Goal: Find specific page/section

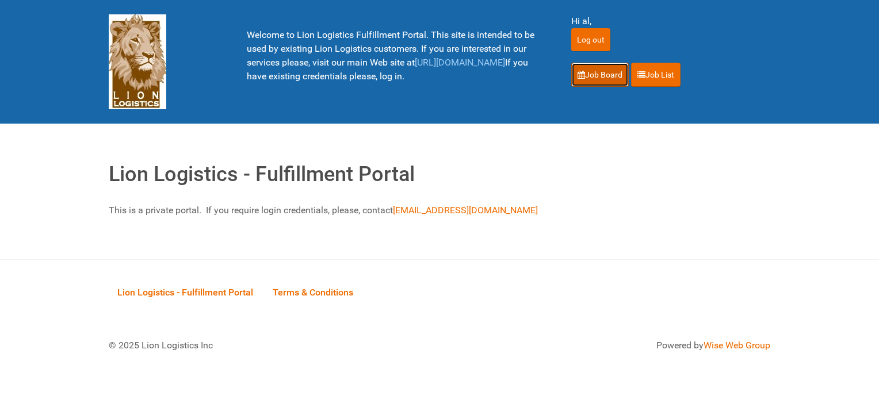
click at [594, 74] on link "Job Board" at bounding box center [600, 75] width 58 height 24
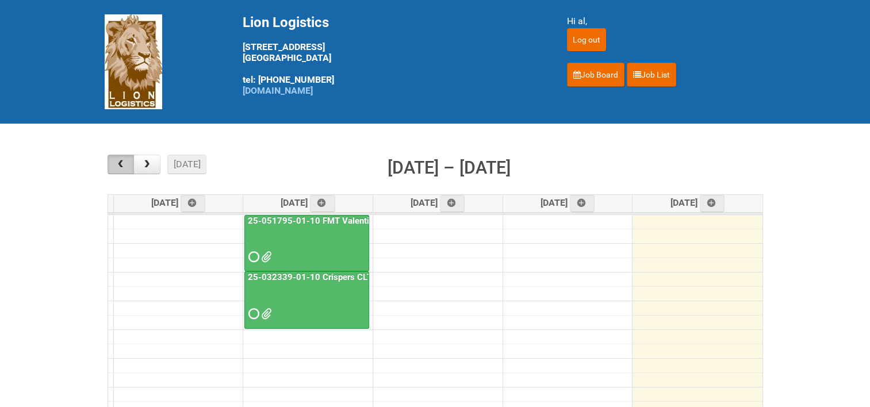
click at [123, 162] on span "button" at bounding box center [120, 164] width 11 height 9
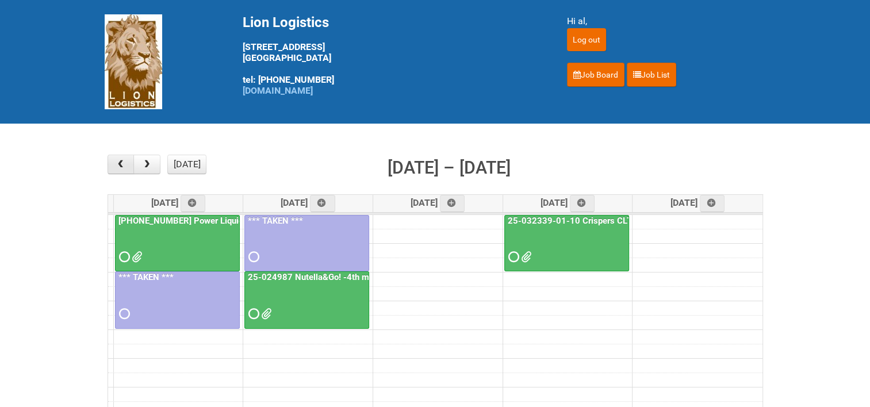
click at [123, 162] on span "button" at bounding box center [120, 164] width 11 height 9
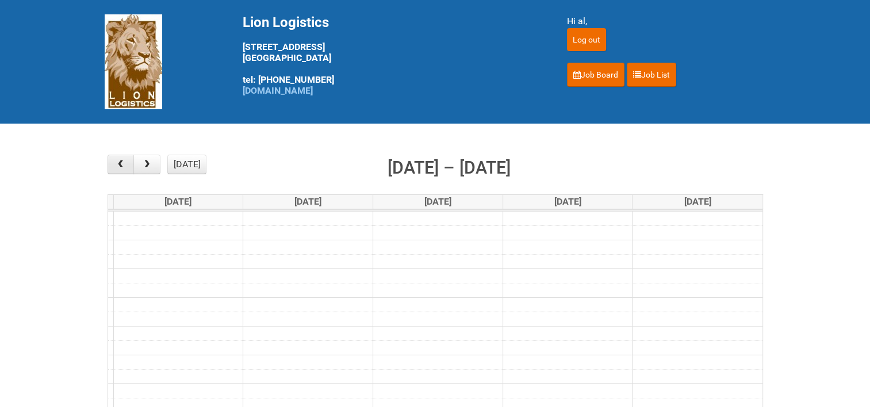
click at [123, 162] on span "button" at bounding box center [120, 164] width 11 height 9
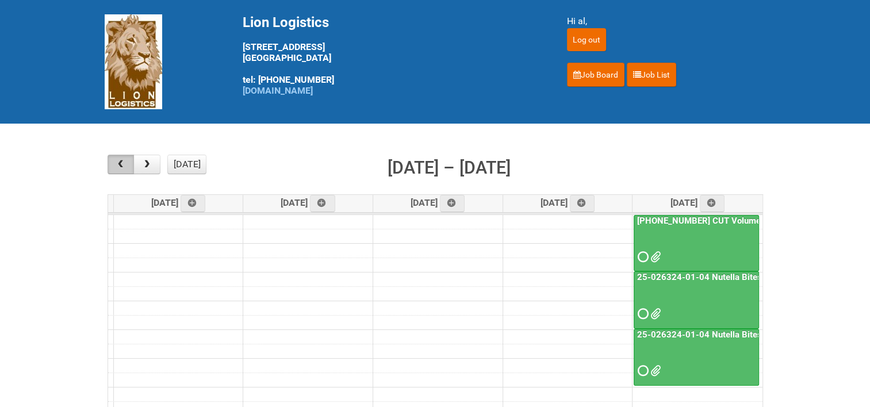
click at [123, 162] on span "button" at bounding box center [120, 164] width 11 height 9
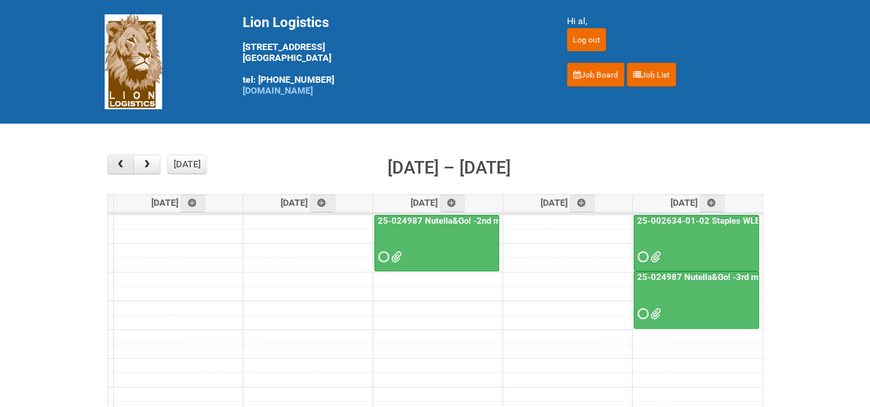
click at [123, 162] on span "button" at bounding box center [120, 164] width 11 height 9
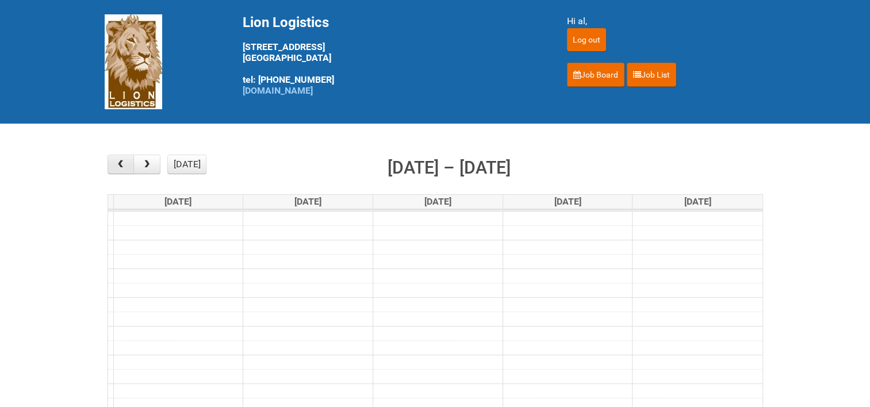
click at [123, 162] on span "button" at bounding box center [120, 164] width 11 height 9
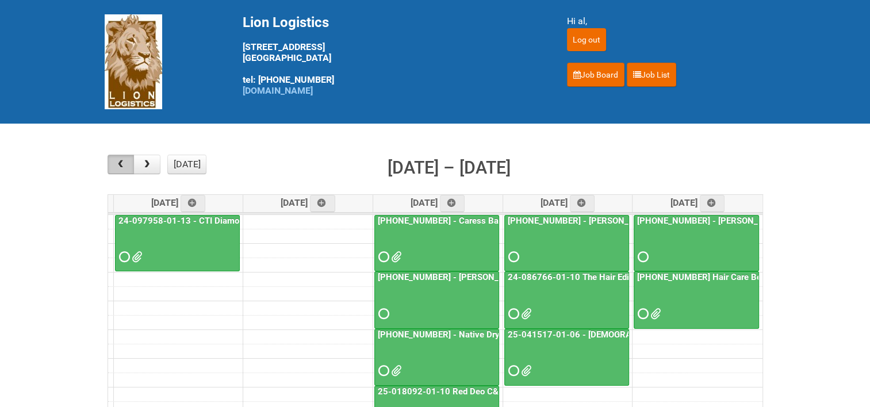
click at [123, 162] on span "button" at bounding box center [120, 164] width 11 height 9
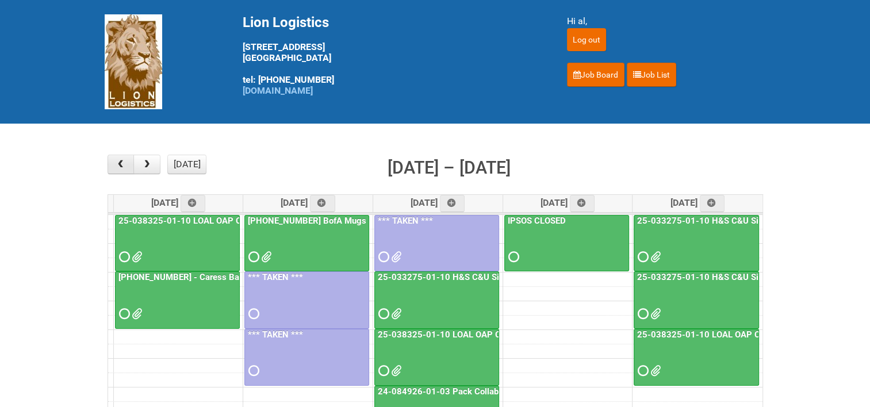
click at [123, 162] on span "button" at bounding box center [120, 164] width 11 height 9
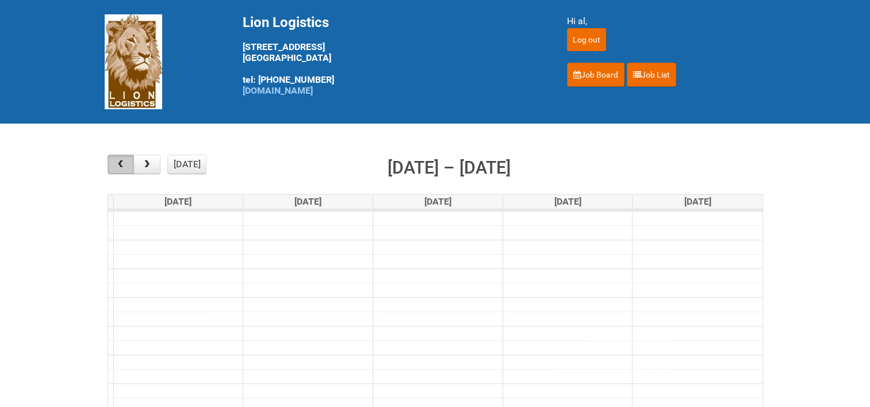
click at [123, 162] on span "button" at bounding box center [120, 164] width 11 height 9
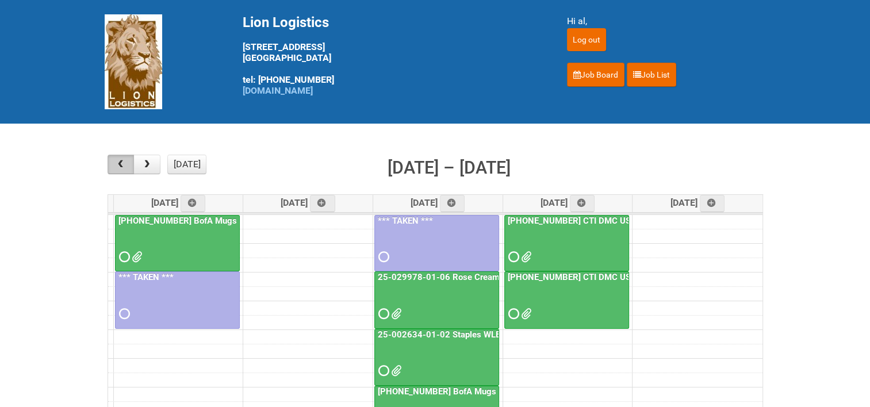
click at [123, 162] on span "button" at bounding box center [120, 164] width 11 height 9
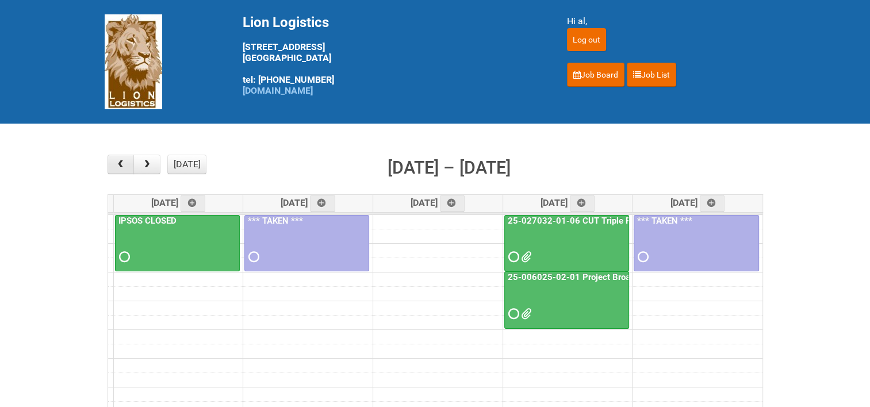
click at [123, 162] on span "button" at bounding box center [120, 164] width 11 height 9
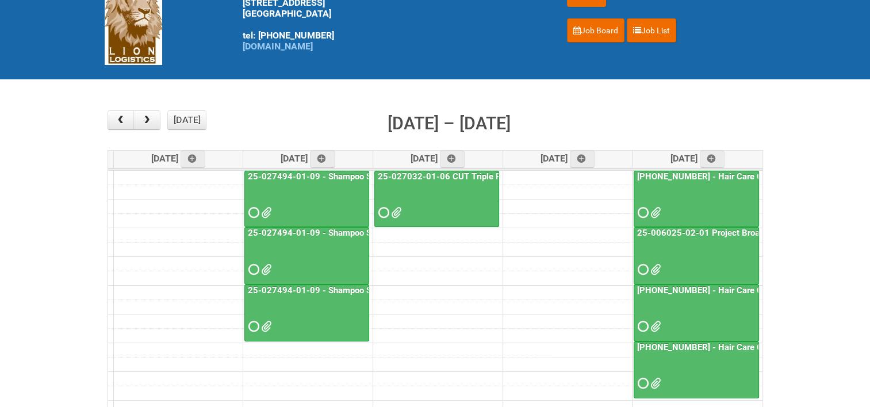
scroll to position [58, 0]
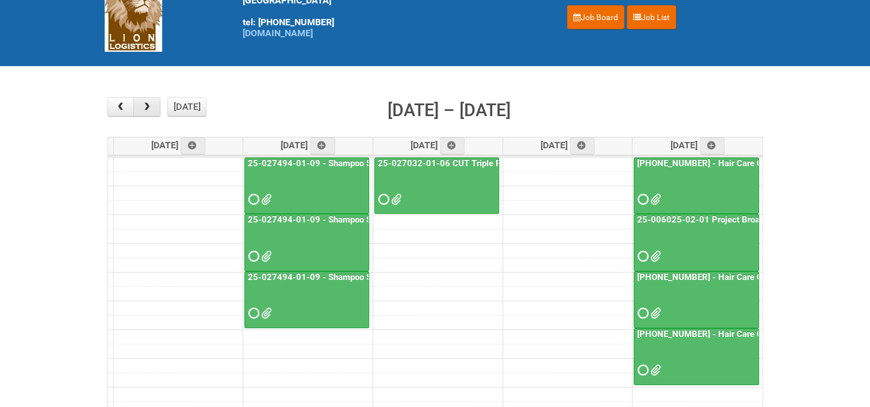
click at [148, 102] on span "button" at bounding box center [146, 106] width 11 height 9
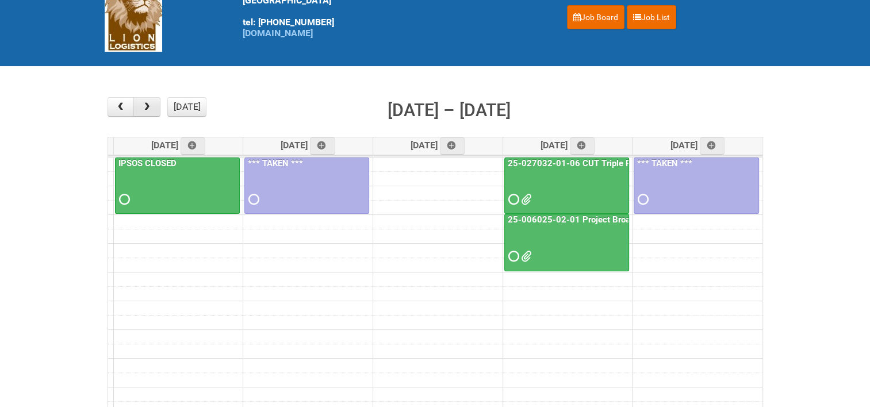
click at [148, 102] on span "button" at bounding box center [146, 106] width 11 height 9
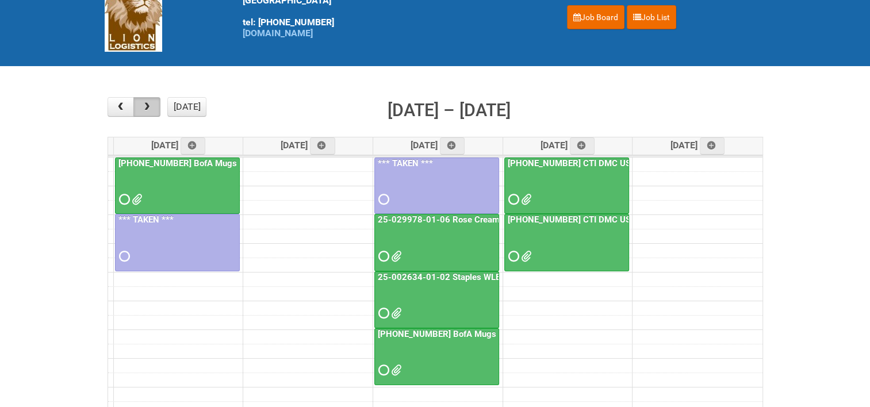
click at [148, 102] on span "button" at bounding box center [146, 106] width 11 height 9
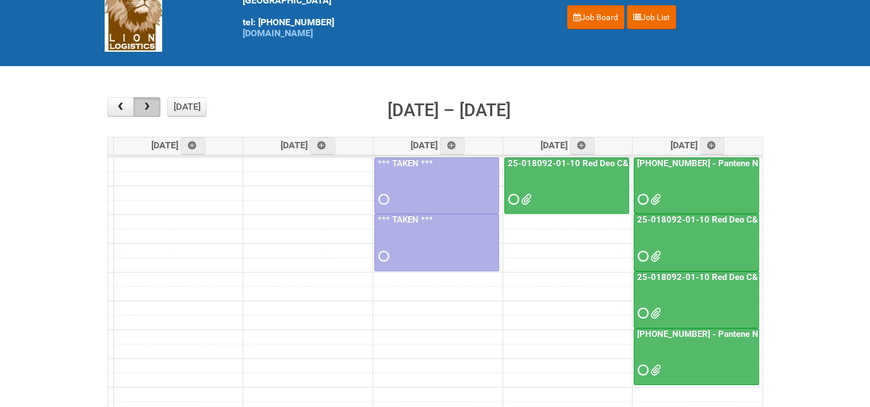
click at [148, 102] on span "button" at bounding box center [146, 106] width 11 height 9
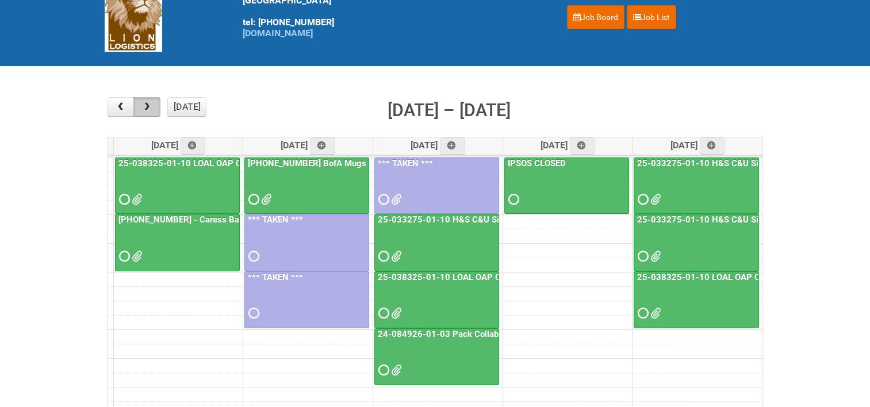
click at [148, 102] on span "button" at bounding box center [146, 106] width 11 height 9
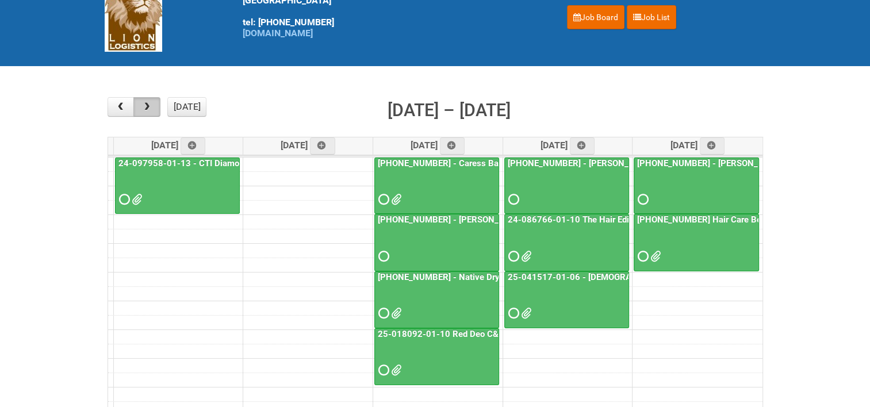
click at [148, 102] on span "button" at bounding box center [146, 106] width 11 height 9
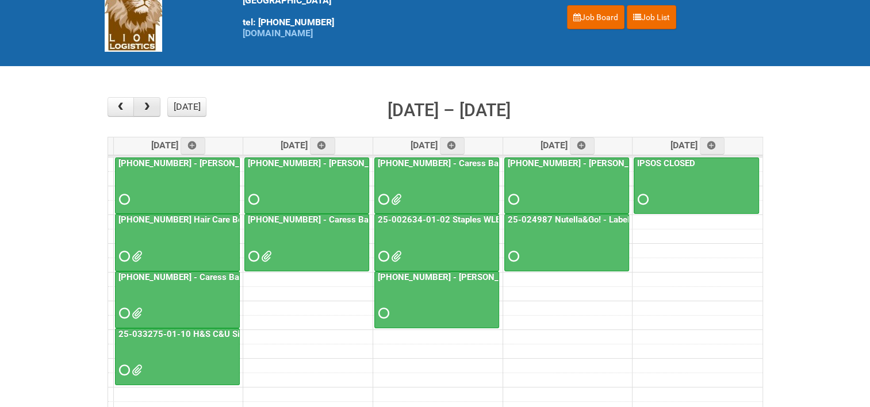
click at [147, 110] on span "button" at bounding box center [146, 106] width 11 height 9
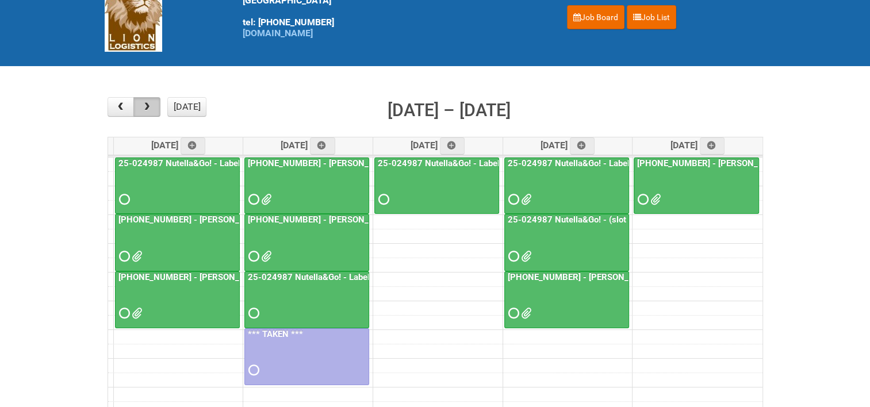
click at [151, 106] on span "button" at bounding box center [146, 106] width 11 height 9
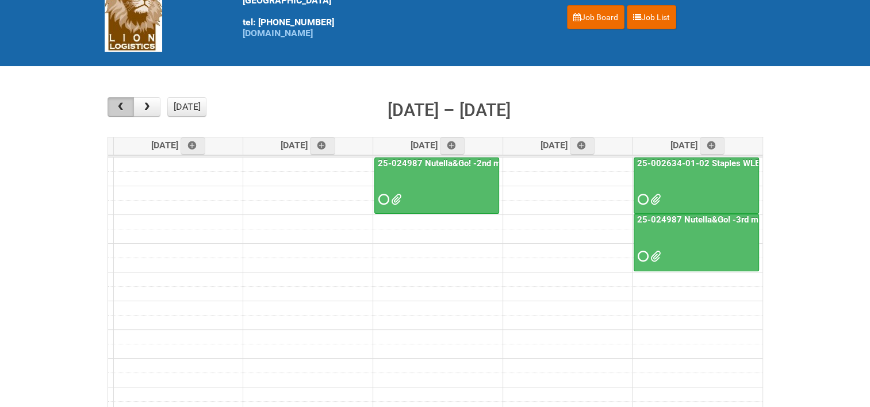
click at [122, 104] on span "button" at bounding box center [120, 106] width 11 height 9
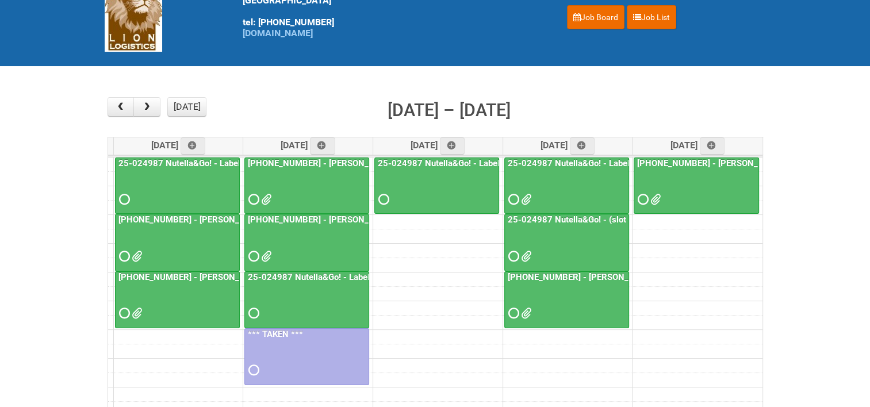
click at [579, 158] on link "25-024987 Nutella&Go! - Labeling/Mailing Day 1" at bounding box center [604, 163] width 196 height 10
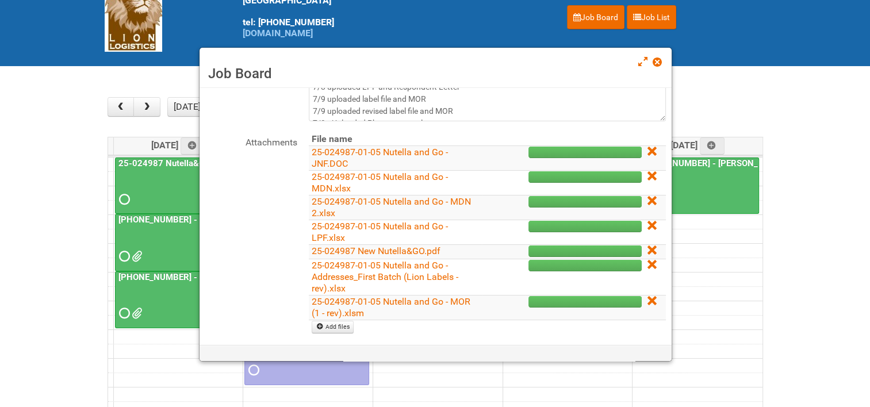
scroll to position [115, 0]
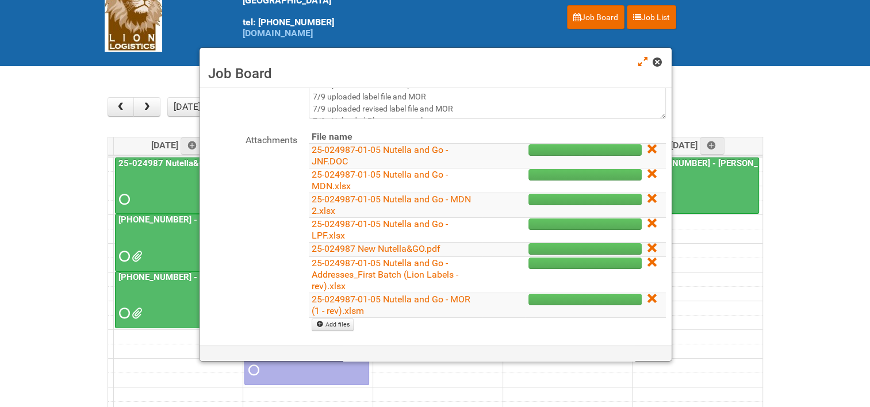
click at [660, 62] on span at bounding box center [657, 62] width 8 height 8
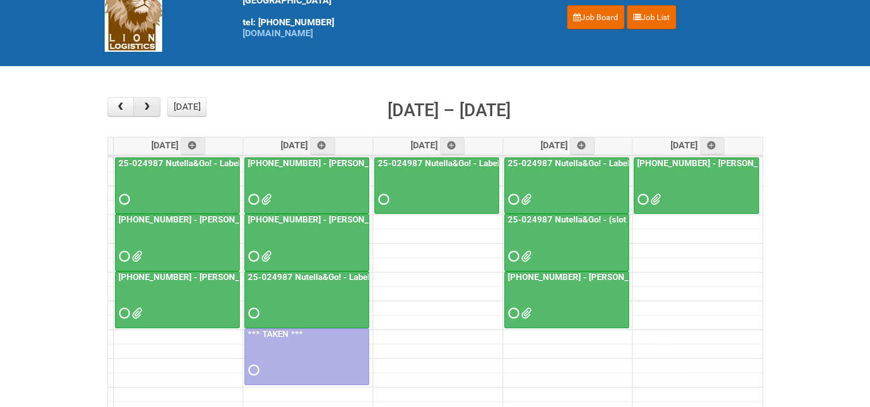
click at [151, 105] on span "button" at bounding box center [146, 106] width 11 height 9
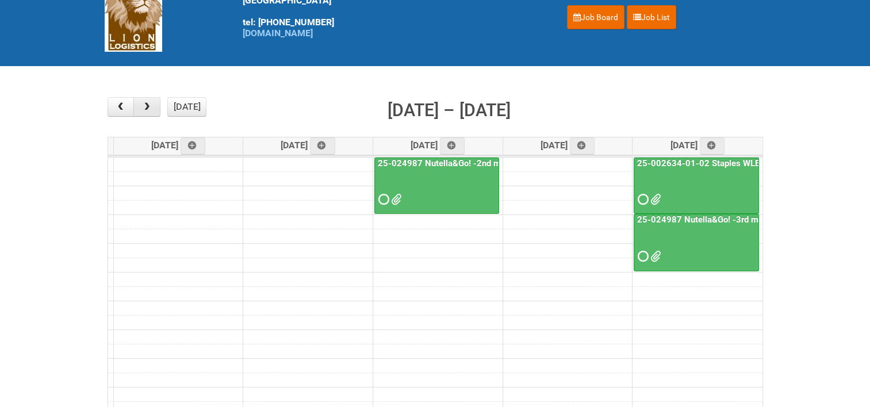
click at [151, 105] on span "button" at bounding box center [146, 106] width 11 height 9
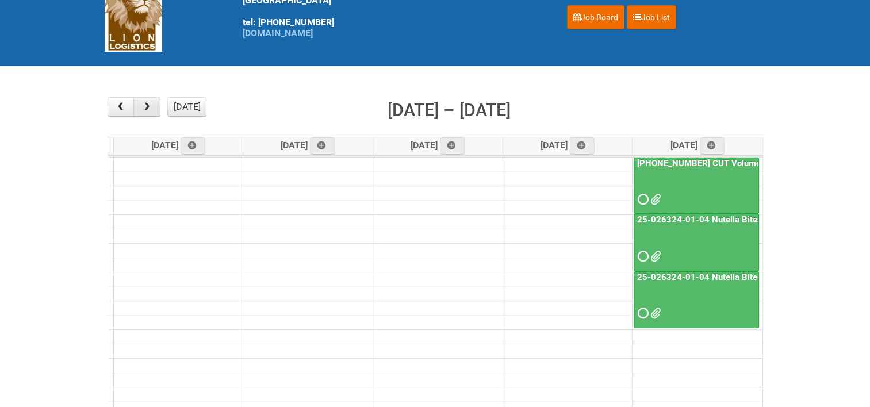
click at [151, 105] on span "button" at bounding box center [146, 106] width 11 height 9
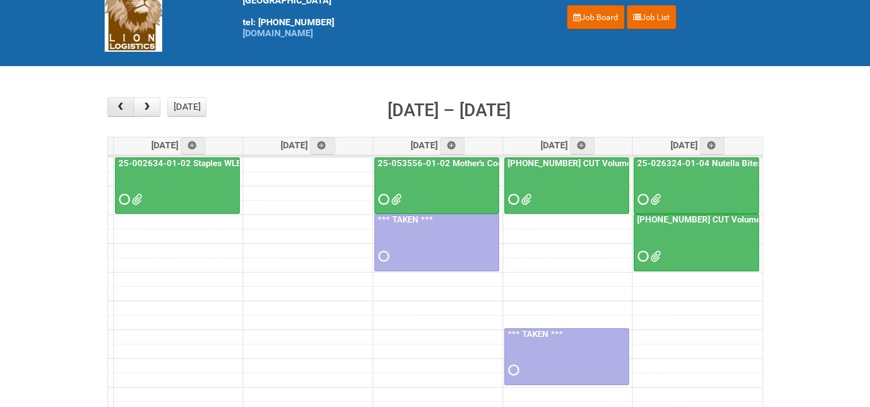
click at [117, 105] on span "button" at bounding box center [120, 106] width 11 height 9
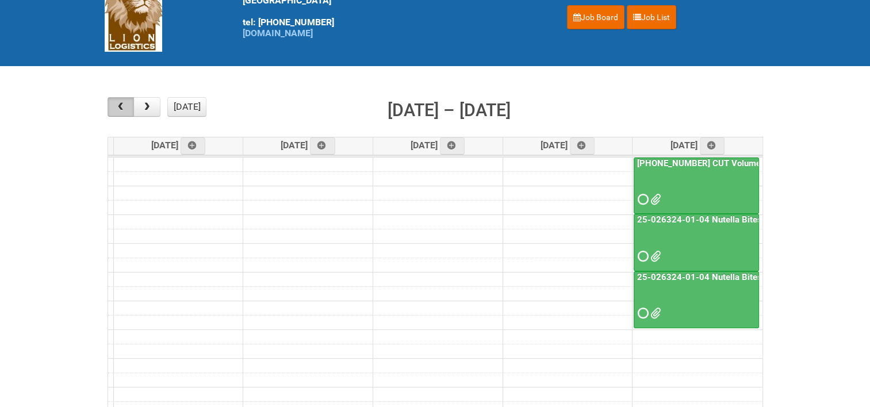
click at [117, 105] on span "button" at bounding box center [120, 106] width 11 height 9
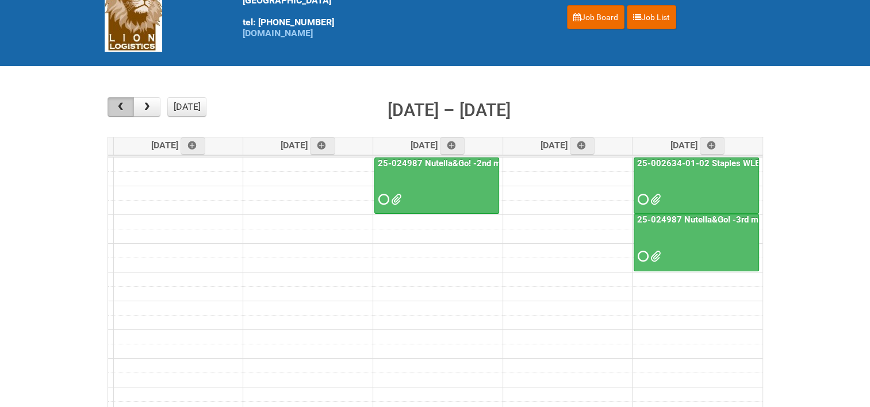
click at [117, 105] on span "button" at bounding box center [120, 106] width 11 height 9
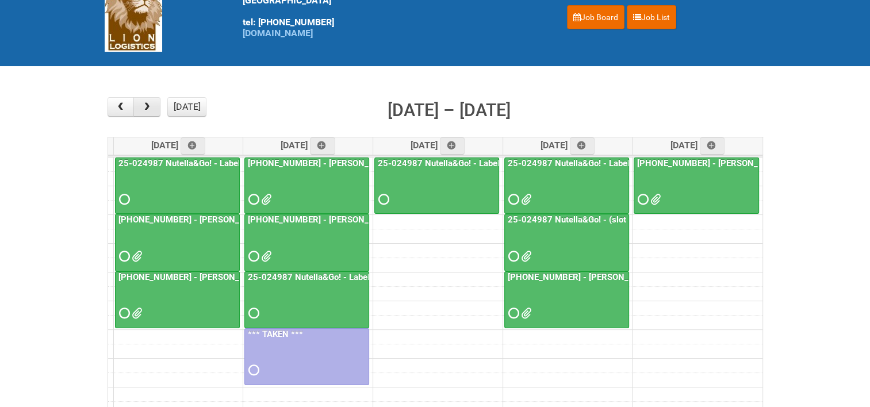
click at [145, 109] on span "button" at bounding box center [146, 106] width 11 height 9
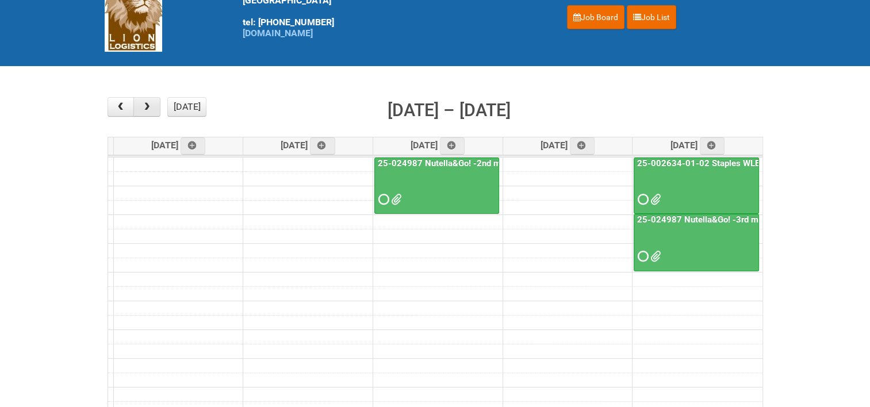
click at [156, 106] on button "button" at bounding box center [146, 107] width 27 height 20
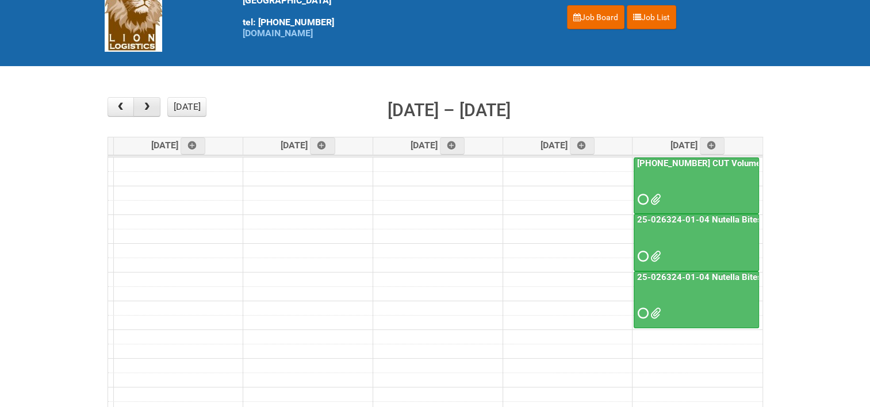
click at [156, 106] on button "button" at bounding box center [146, 107] width 27 height 20
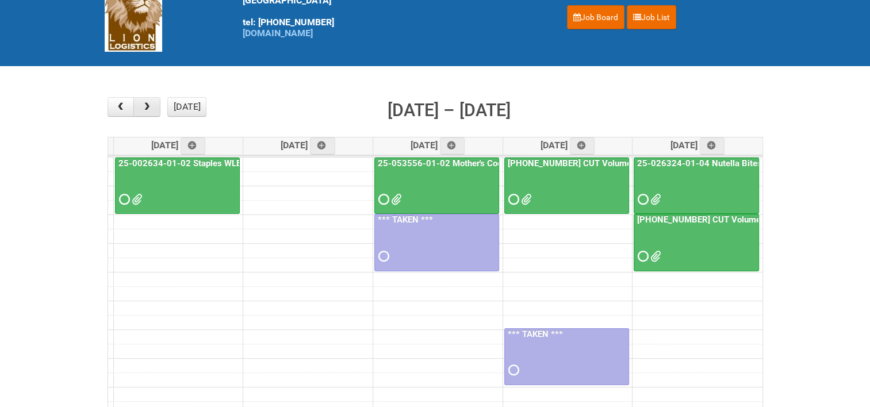
click at [156, 106] on button "button" at bounding box center [146, 107] width 27 height 20
